Goal: Information Seeking & Learning: Learn about a topic

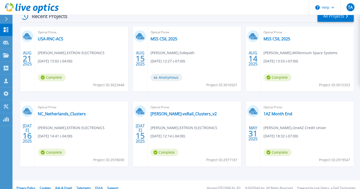
scroll to position [89, 0]
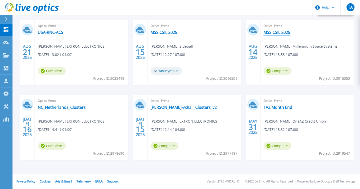
click at [272, 33] on link "MSS CSIL 2025" at bounding box center [277, 32] width 27 height 5
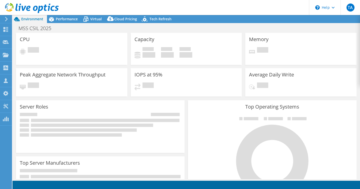
select select "USD"
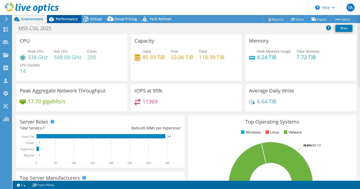
click at [65, 20] on span "Performance" at bounding box center [67, 19] width 22 height 5
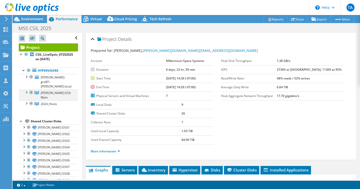
click at [27, 89] on div at bounding box center [26, 91] width 5 height 5
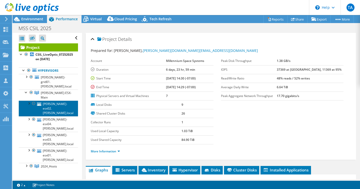
click at [63, 100] on link "[PERSON_NAME]-esx02.[PERSON_NAME].local" at bounding box center [48, 108] width 59 height 16
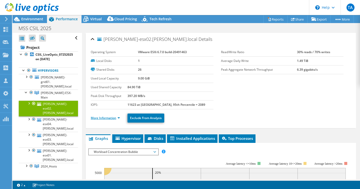
click at [115, 119] on link "More Information" at bounding box center [105, 118] width 29 height 4
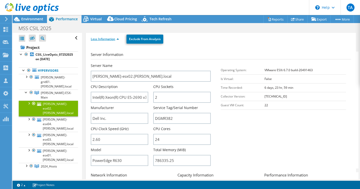
scroll to position [79, 0]
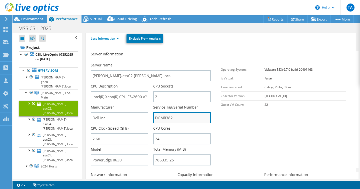
click at [166, 120] on input "DGMR382" at bounding box center [182, 117] width 58 height 11
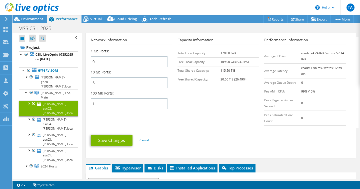
scroll to position [245, 0]
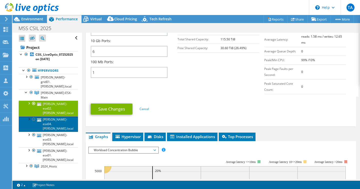
click at [51, 116] on link "[PERSON_NAME]-esx04.[PERSON_NAME].local" at bounding box center [48, 124] width 59 height 16
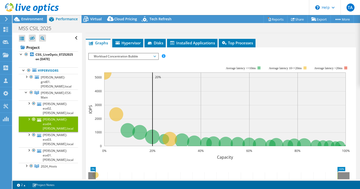
scroll to position [0, 0]
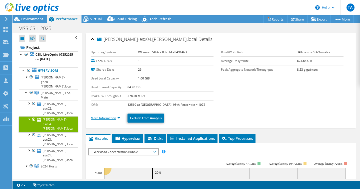
click at [111, 117] on link "More Information" at bounding box center [105, 118] width 29 height 4
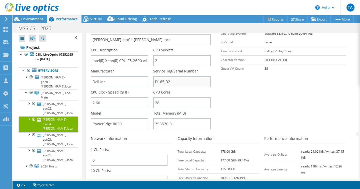
scroll to position [110, 0]
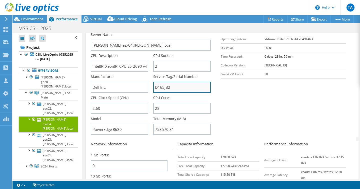
click at [160, 88] on input "D165JB2" at bounding box center [182, 87] width 58 height 11
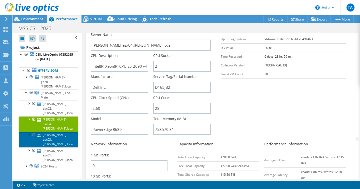
click at [53, 132] on link "[PERSON_NAME]-esx03.[PERSON_NAME].local" at bounding box center [48, 140] width 59 height 16
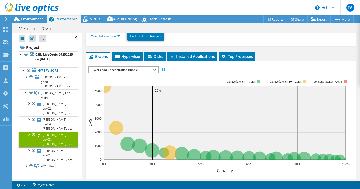
scroll to position [81, 0]
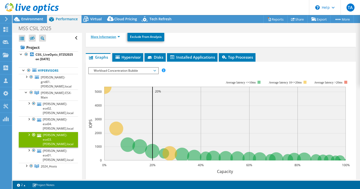
click at [113, 36] on link "More Information" at bounding box center [105, 37] width 29 height 4
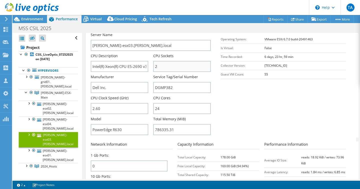
scroll to position [110, 0]
click at [166, 86] on input "DGMP382" at bounding box center [182, 86] width 58 height 11
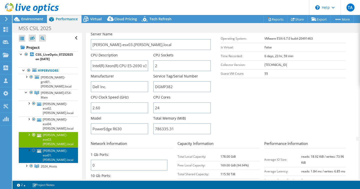
click at [46, 147] on link "[PERSON_NAME]-esx01.[PERSON_NAME].local" at bounding box center [48, 155] width 59 height 16
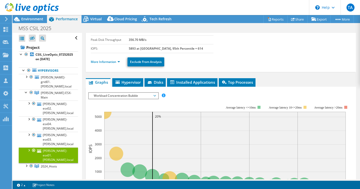
scroll to position [55, 0]
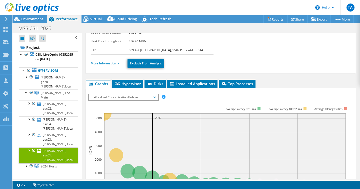
click at [112, 61] on link "More Information" at bounding box center [105, 63] width 29 height 4
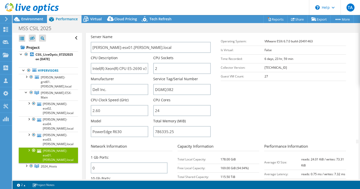
scroll to position [135, 0]
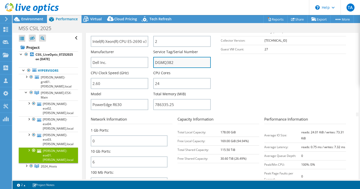
click at [166, 62] on input "DGMQ382" at bounding box center [182, 62] width 58 height 11
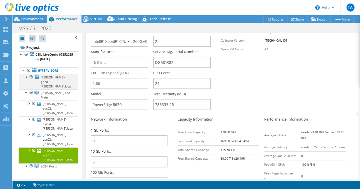
click at [25, 75] on div at bounding box center [26, 76] width 5 height 5
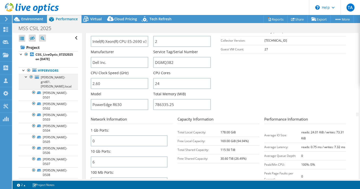
click at [26, 77] on div at bounding box center [26, 76] width 5 height 5
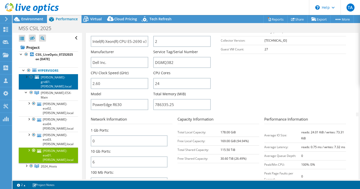
click at [53, 82] on span "[PERSON_NAME]-grid01.[PERSON_NAME].local" at bounding box center [56, 81] width 31 height 13
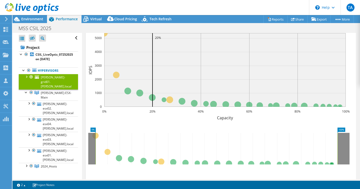
scroll to position [125, 0]
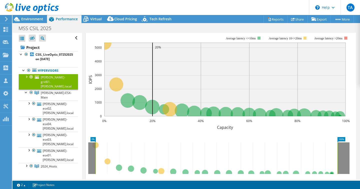
click at [27, 77] on div at bounding box center [26, 76] width 5 height 5
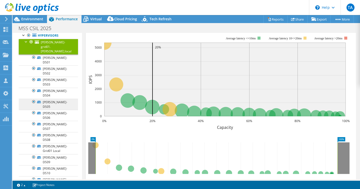
scroll to position [0, 0]
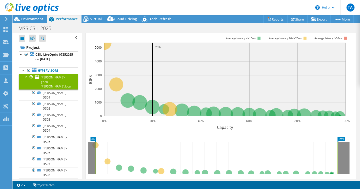
click at [26, 75] on div at bounding box center [26, 76] width 5 height 5
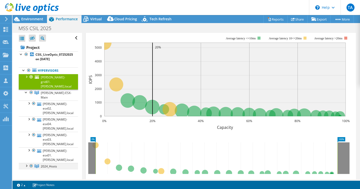
click at [26, 163] on div at bounding box center [26, 165] width 5 height 5
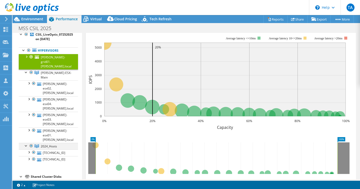
scroll to position [21, 0]
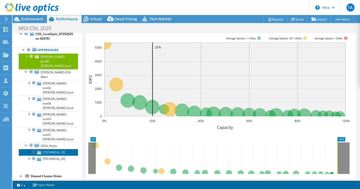
click at [53, 149] on link "[TECHNICAL_ID]" at bounding box center [48, 152] width 59 height 7
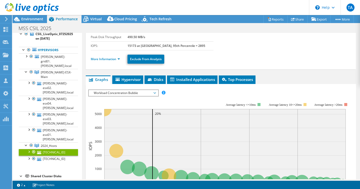
scroll to position [52, 0]
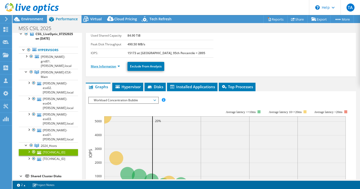
click at [110, 67] on link "More Information" at bounding box center [105, 66] width 29 height 4
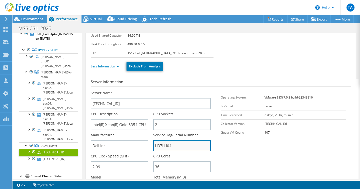
click at [161, 148] on input "H37LH04" at bounding box center [182, 145] width 58 height 11
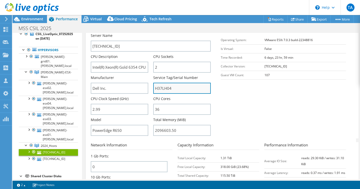
scroll to position [109, 0]
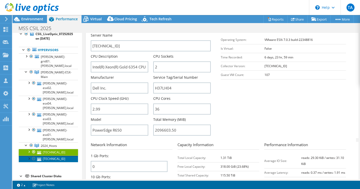
click at [57, 155] on link "[TECHNICAL_ID]" at bounding box center [48, 158] width 59 height 7
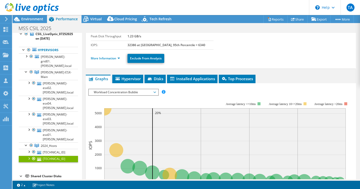
scroll to position [59, 0]
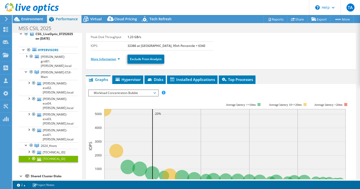
click at [111, 57] on link "More Information" at bounding box center [105, 59] width 29 height 4
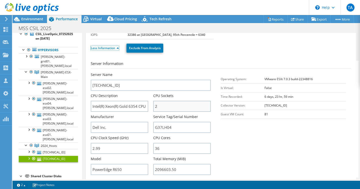
scroll to position [73, 0]
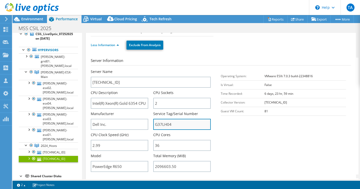
click at [164, 124] on input "G37LH04" at bounding box center [182, 124] width 58 height 11
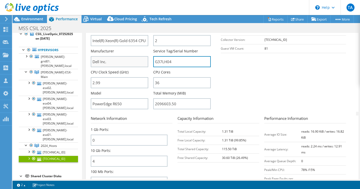
scroll to position [141, 0]
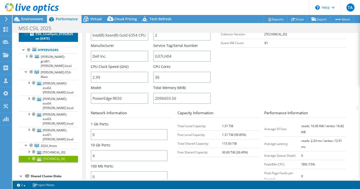
click at [49, 37] on b "CSIL_LiveOptic_07252025 on [DATE]" at bounding box center [55, 36] width 38 height 9
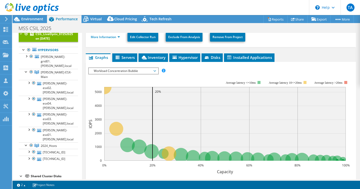
scroll to position [98, 0]
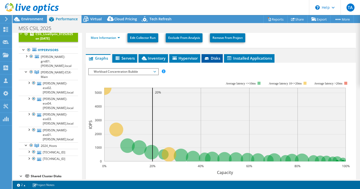
click at [217, 58] on span "Disks" at bounding box center [212, 58] width 16 height 5
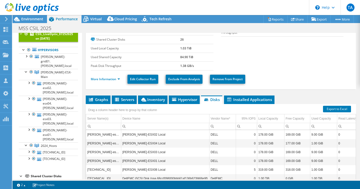
scroll to position [106, 0]
